Goal: Task Accomplishment & Management: Manage account settings

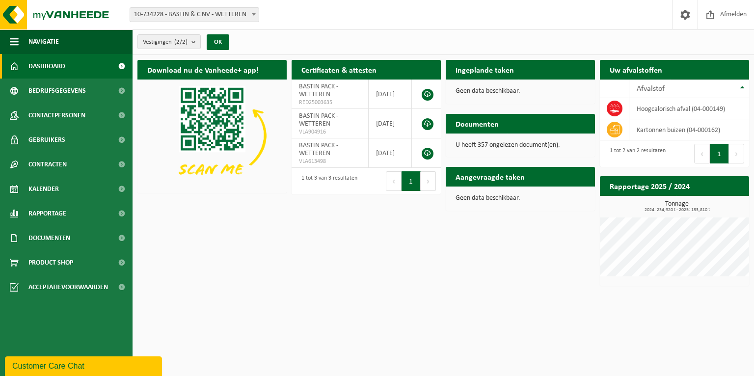
click at [448, 271] on div "Download nu de Vanheede+ app! Verberg Certificaten & attesten Bekijk uw certifi…" at bounding box center [443, 173] width 617 height 236
click at [339, 241] on div "Download nu de Vanheede+ app! Verberg Certificaten & attesten Bekijk uw certifi…" at bounding box center [443, 173] width 617 height 236
click at [513, 147] on p "U heeft 357 ongelezen document(en)." at bounding box center [521, 145] width 130 height 7
click at [520, 133] on link "Bekijk uw documenten" at bounding box center [551, 143] width 86 height 20
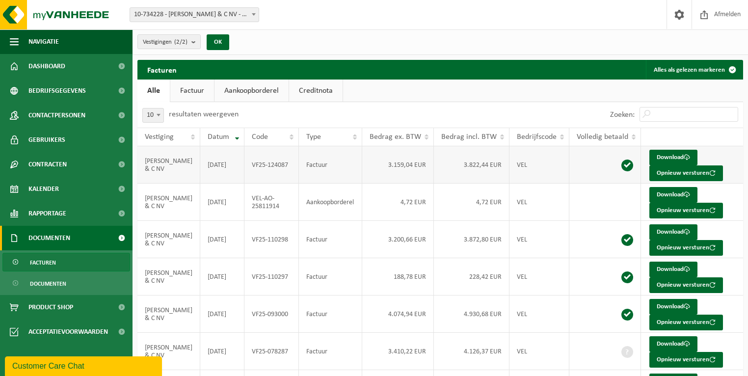
click at [258, 165] on td "VF25-124087" at bounding box center [271, 164] width 54 height 37
click at [265, 202] on td "VEL-AO-25811914" at bounding box center [271, 202] width 54 height 37
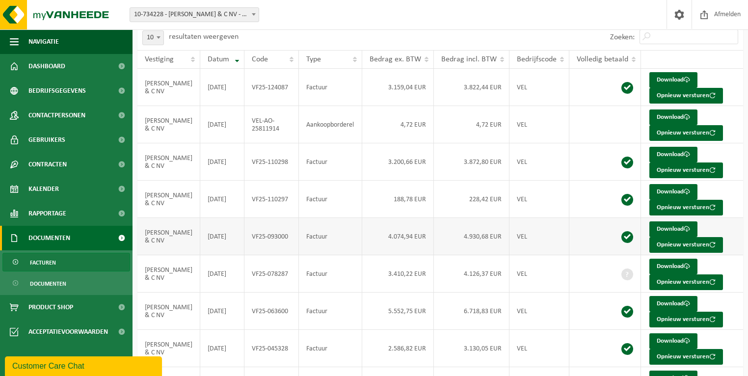
scroll to position [79, 0]
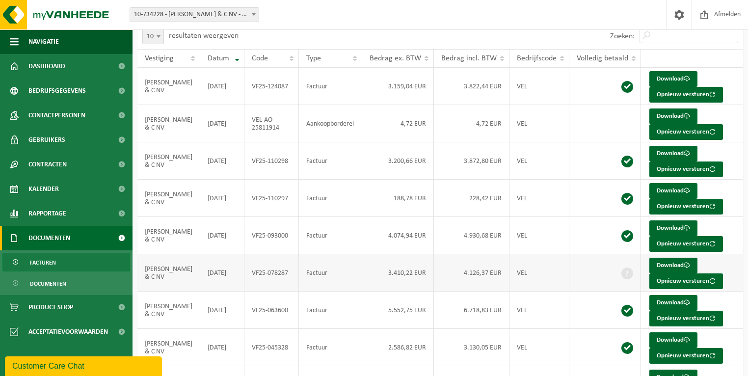
click at [622, 272] on span at bounding box center [628, 274] width 12 height 12
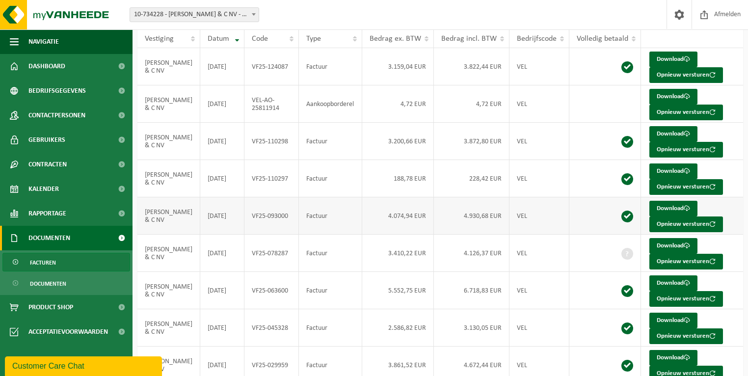
scroll to position [0, 0]
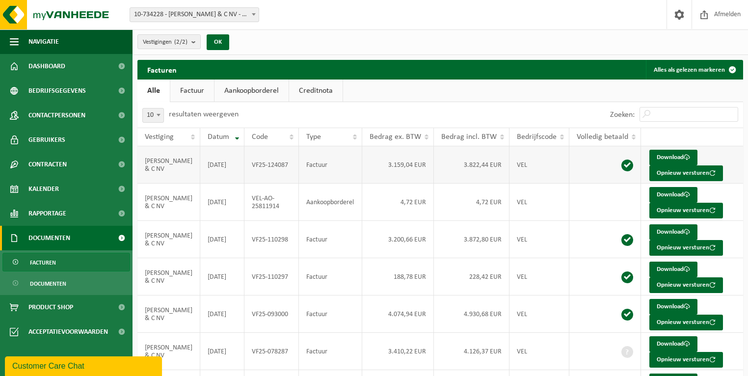
click at [314, 182] on td "Factuur" at bounding box center [330, 164] width 63 height 37
click at [323, 200] on td "Aankoopborderel" at bounding box center [330, 202] width 63 height 37
click at [338, 229] on td "Factuur" at bounding box center [330, 239] width 63 height 37
